Goal: Browse casually: Explore the website without a specific task or goal

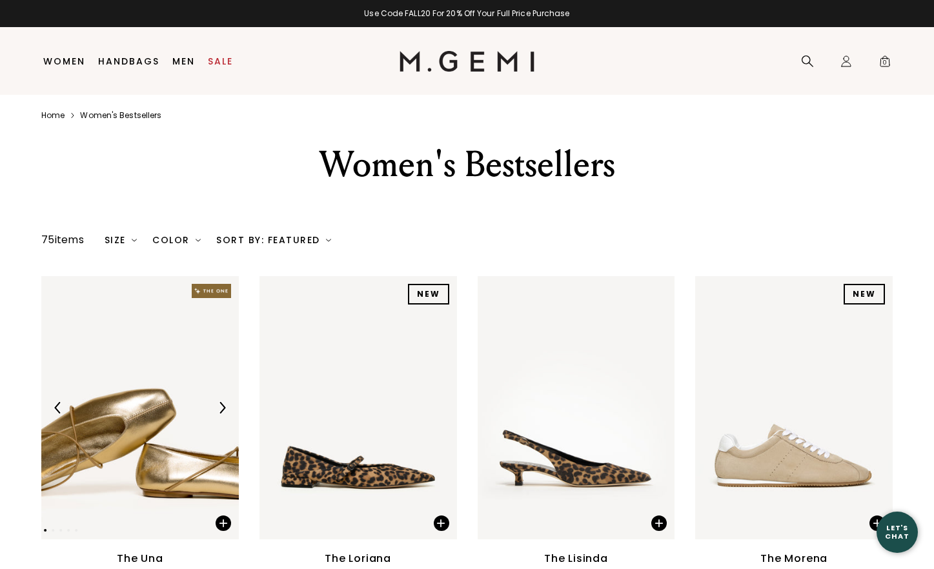
click at [469, 61] on img at bounding box center [466, 61] width 135 height 21
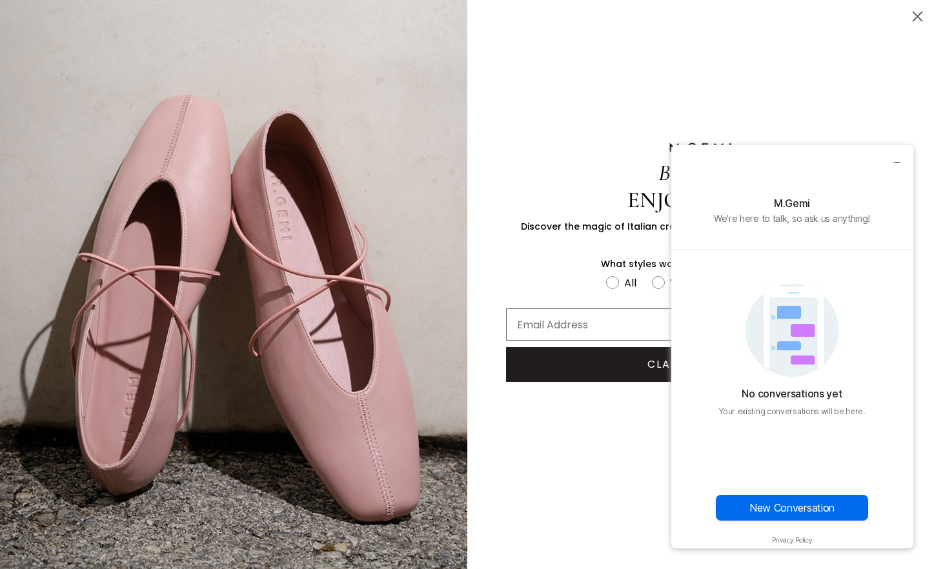
click at [912, 18] on circle "Close dialog" at bounding box center [917, 16] width 21 height 21
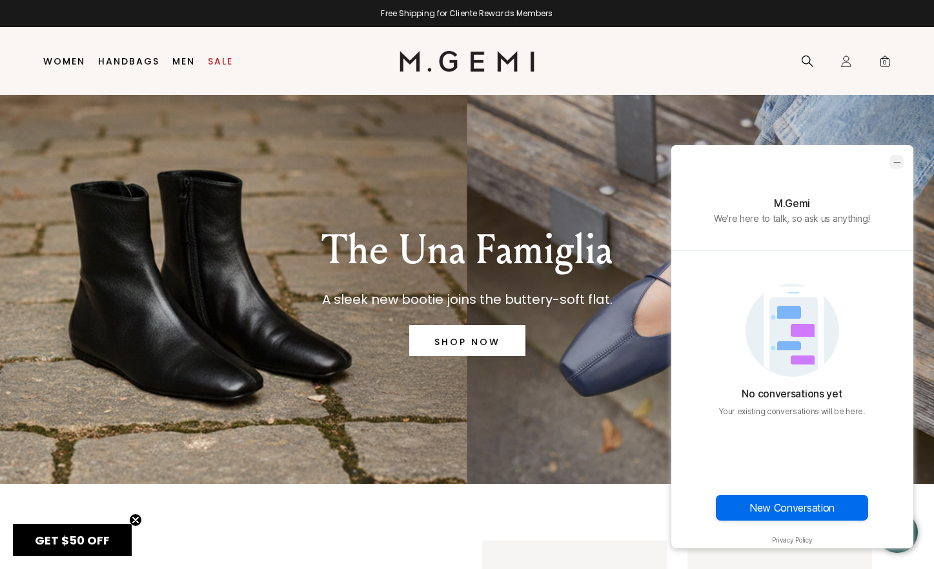
click at [893, 163] on icon "minimize chat widget" at bounding box center [897, 162] width 12 height 12
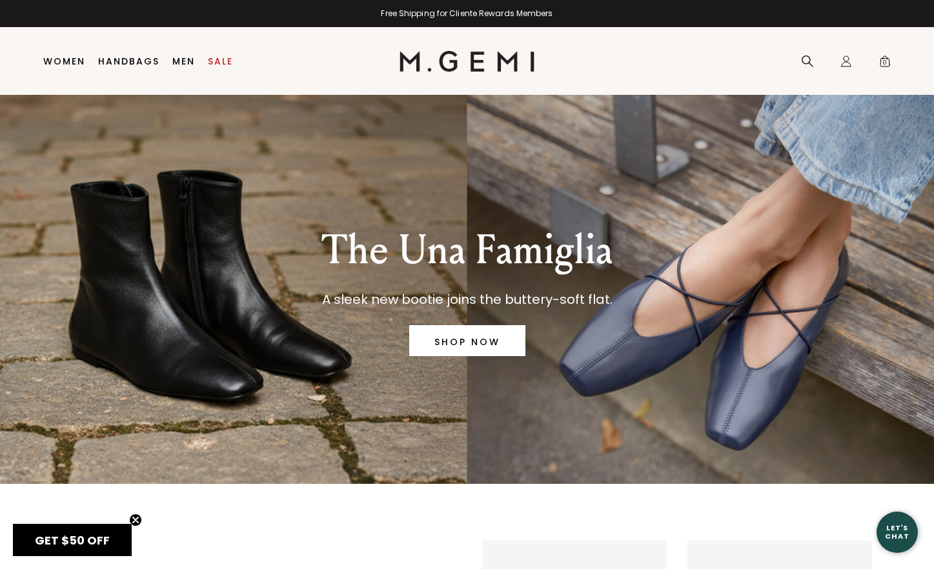
click at [460, 55] on img at bounding box center [466, 61] width 135 height 21
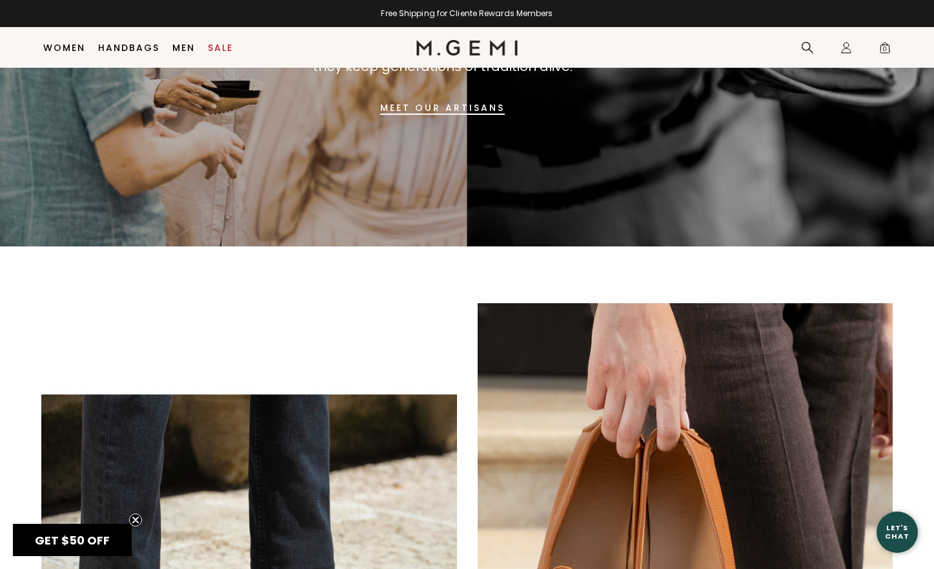
scroll to position [991, 0]
